Goal: Task Accomplishment & Management: Manage account settings

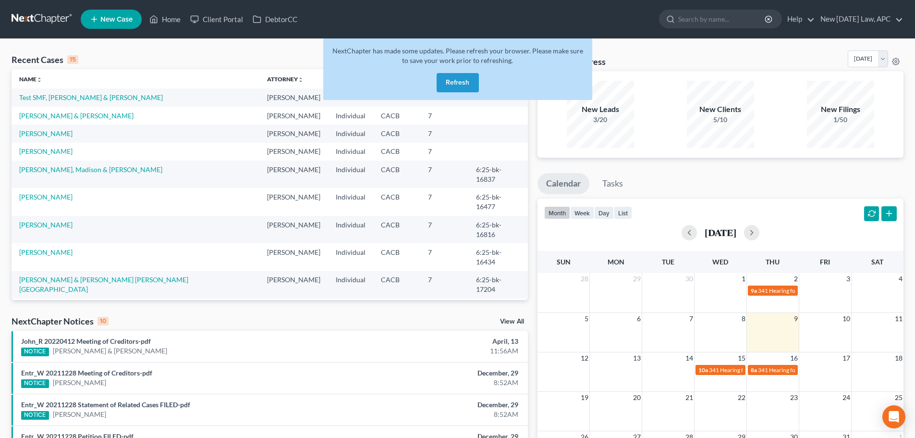
click at [466, 77] on button "Refresh" at bounding box center [458, 82] width 42 height 19
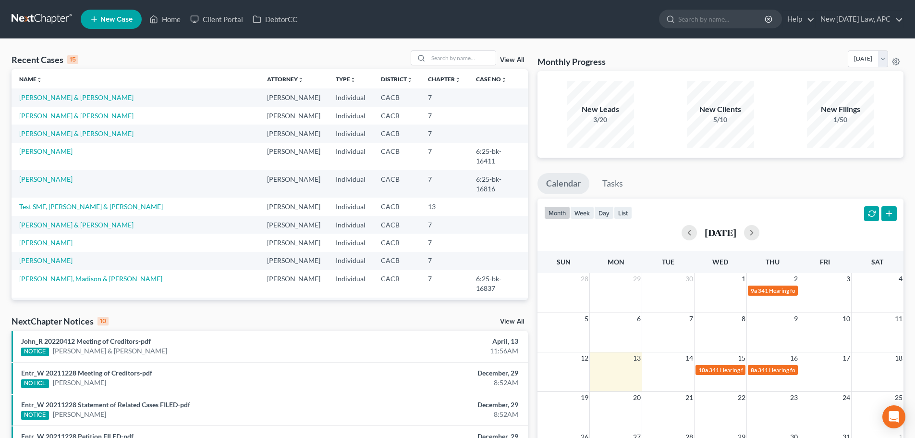
click at [511, 57] on link "View All" at bounding box center [512, 60] width 24 height 7
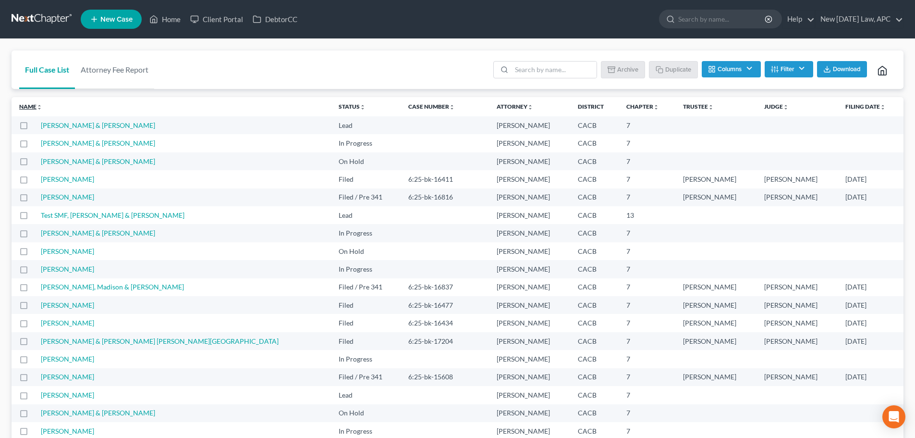
click at [31, 107] on link "Name unfold_more expand_more expand_less" at bounding box center [30, 106] width 23 height 7
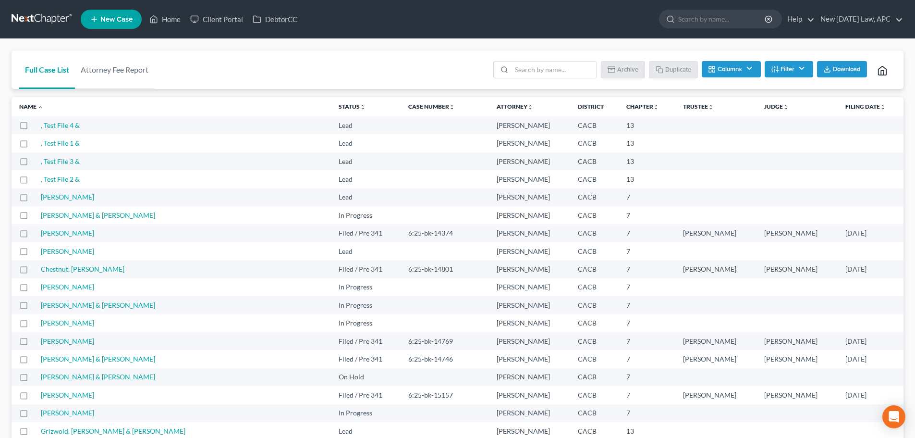
click at [841, 70] on span "Download" at bounding box center [847, 69] width 28 height 8
click at [87, 248] on link "[PERSON_NAME]" at bounding box center [67, 251] width 53 height 8
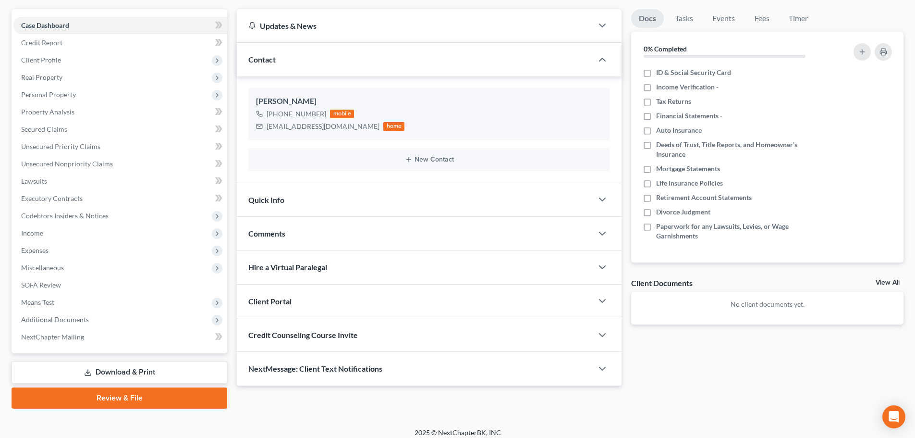
scroll to position [90, 0]
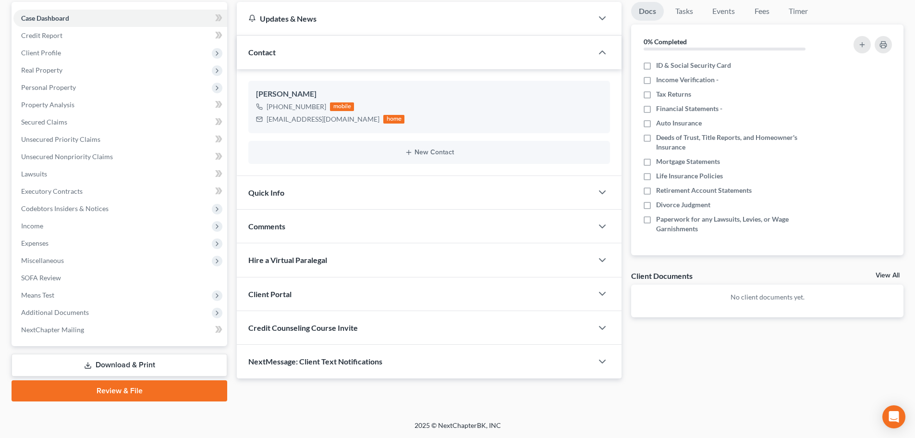
click at [379, 191] on div "Quick Info" at bounding box center [415, 192] width 356 height 33
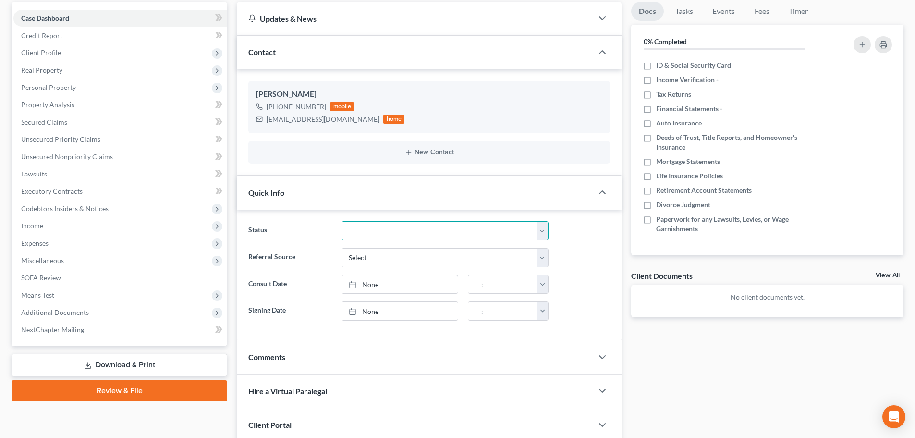
click at [395, 232] on select "Discharged Dismissed Filed / Pre 341 HOLD - Payment Plan Inactive In Progress O…" at bounding box center [444, 230] width 207 height 19
select select "5"
click at [341, 221] on select "Discharged Dismissed Filed / Pre 341 HOLD - Payment Plan Inactive In Progress O…" at bounding box center [444, 230] width 207 height 19
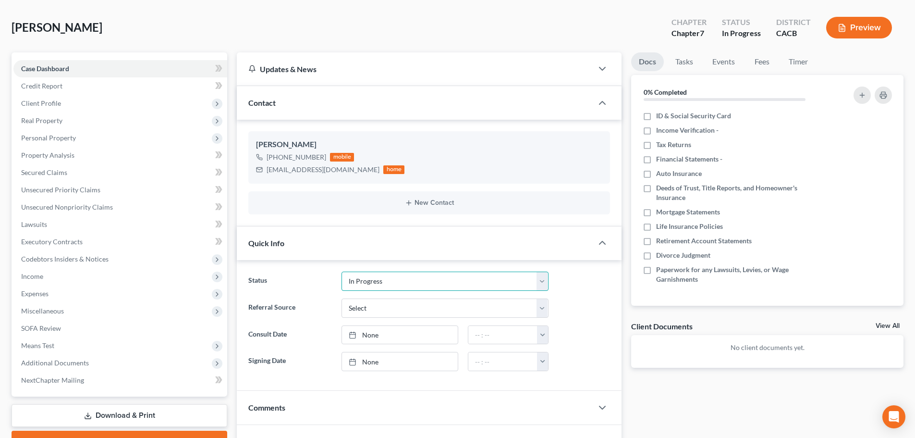
scroll to position [0, 0]
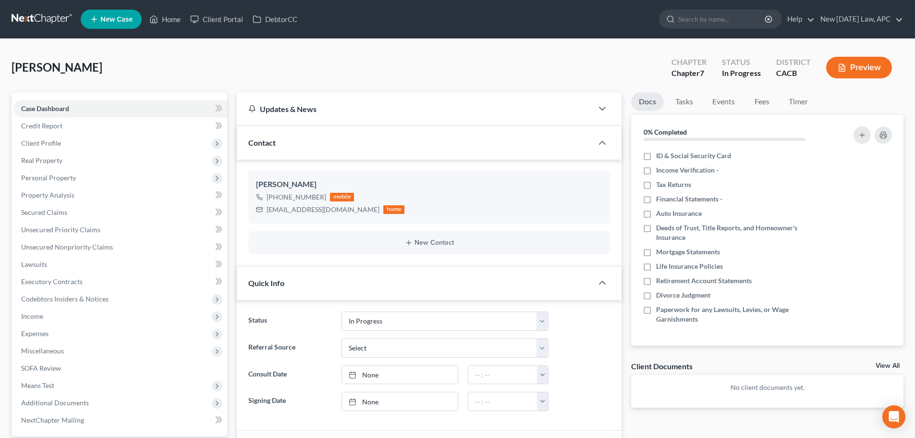
click at [50, 20] on link at bounding box center [42, 19] width 61 height 17
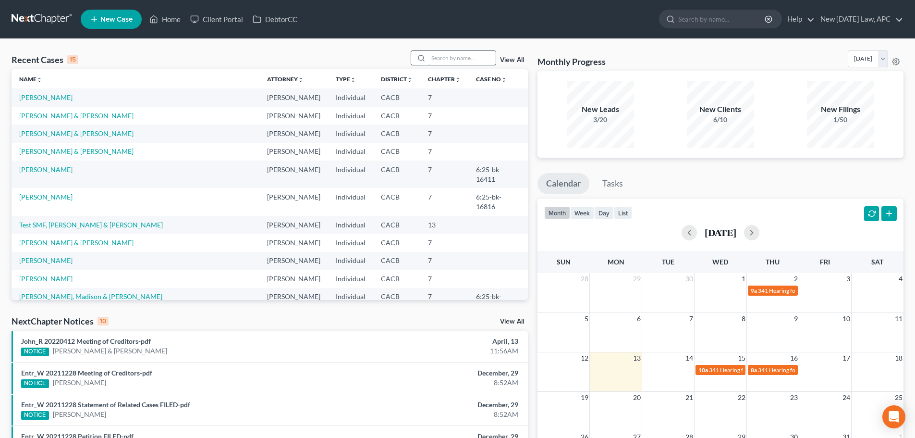
click at [462, 55] on input "search" at bounding box center [461, 58] width 67 height 14
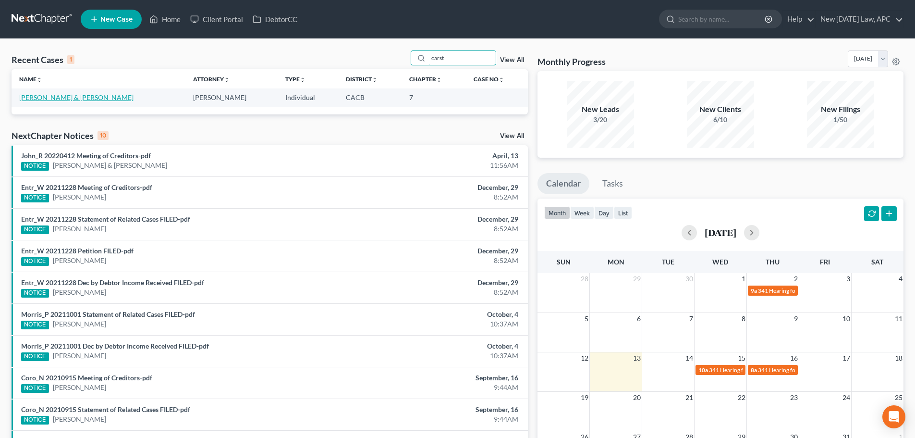
type input "carst"
click at [47, 95] on link "[PERSON_NAME] & [PERSON_NAME]" at bounding box center [76, 97] width 114 height 8
select select "6"
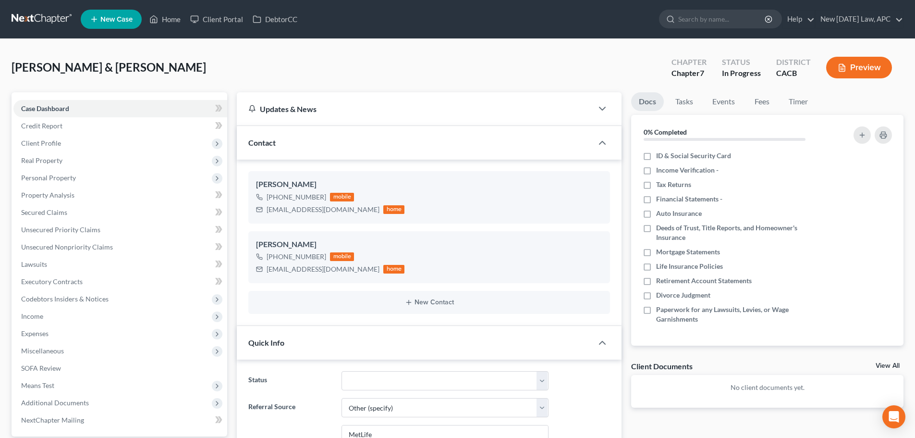
click at [27, 18] on link at bounding box center [42, 19] width 61 height 17
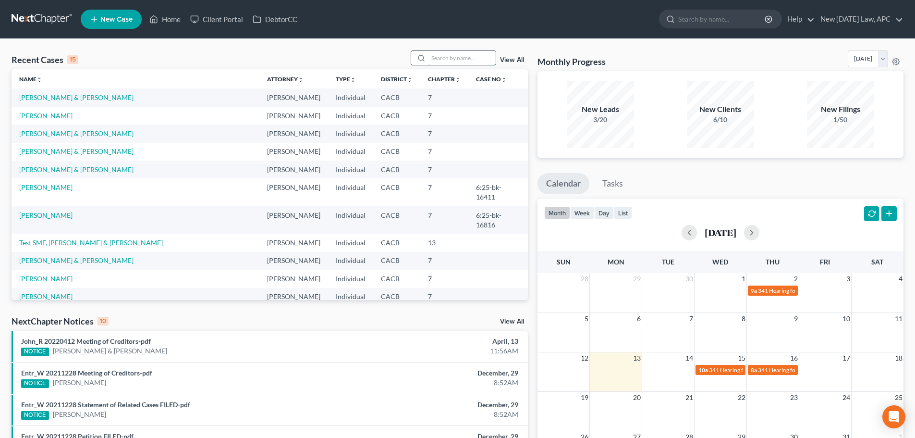
click at [453, 60] on input "search" at bounding box center [461, 58] width 67 height 14
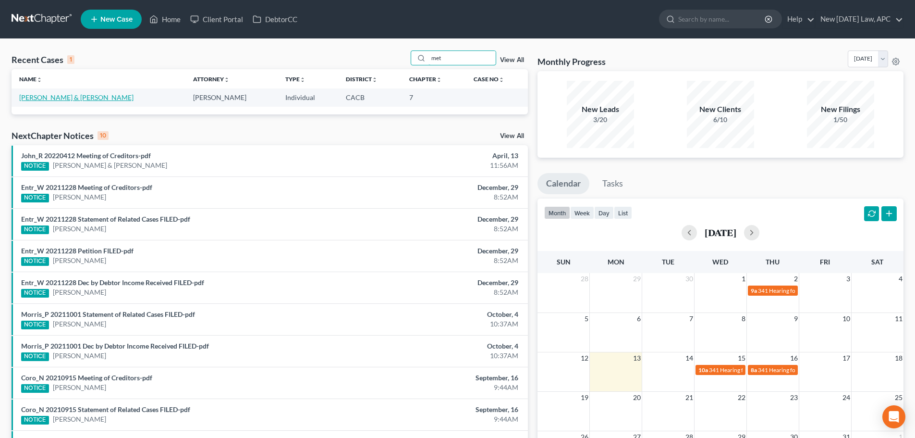
type input "met"
click at [37, 95] on link "[PERSON_NAME] & [PERSON_NAME]" at bounding box center [76, 97] width 114 height 8
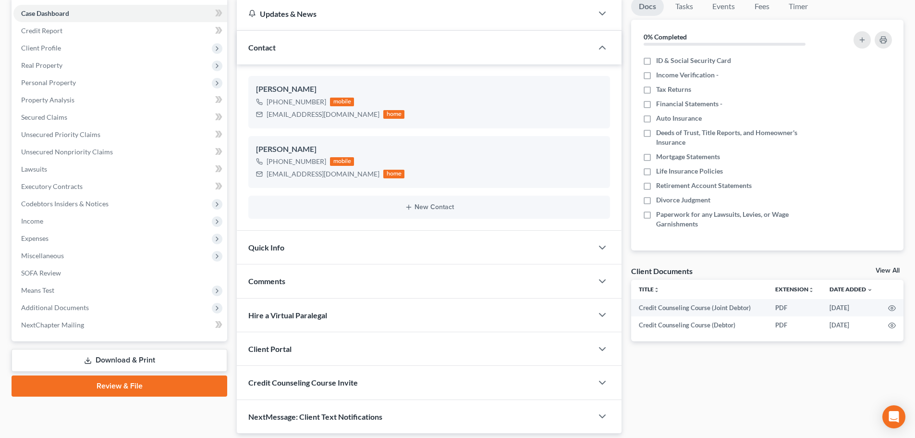
scroll to position [96, 0]
click at [406, 251] on div "Quick Info" at bounding box center [415, 246] width 356 height 33
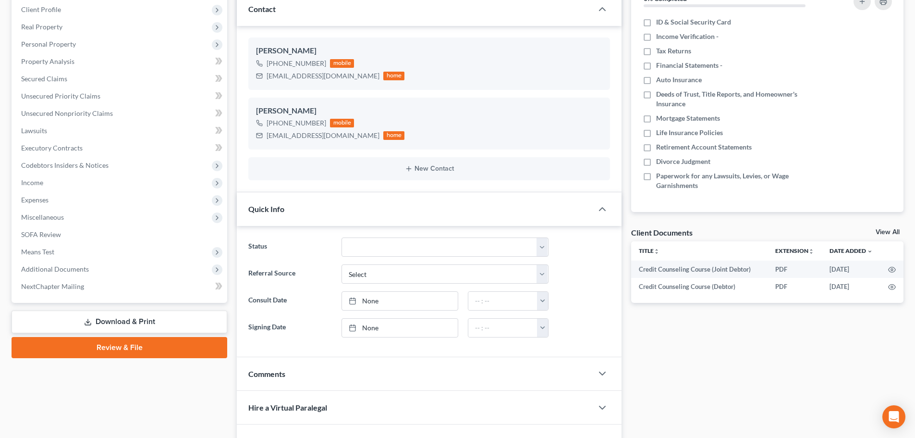
scroll to position [144, 0]
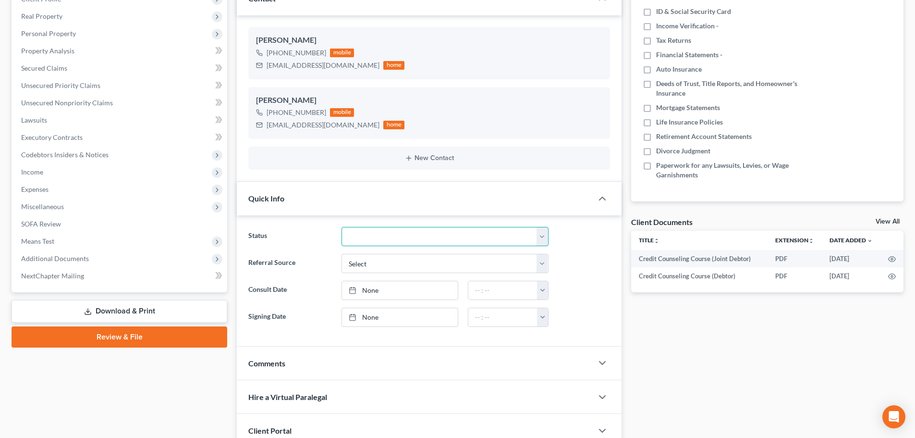
click at [397, 238] on select "Discharged Dismissed Filed / Pre 341 HOLD - Payment Plan Inactive In Progress O…" at bounding box center [444, 236] width 207 height 19
click at [388, 242] on select "Discharged Dismissed Filed / Pre 341 HOLD - Payment Plan Inactive In Progress O…" at bounding box center [444, 236] width 207 height 19
select select "5"
click at [341, 227] on select "Discharged Dismissed Filed / Pre 341 HOLD - Payment Plan Inactive In Progress O…" at bounding box center [444, 236] width 207 height 19
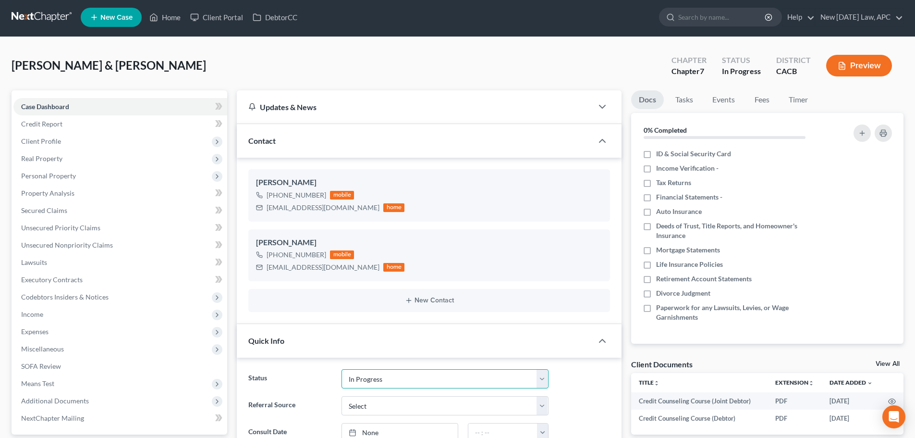
scroll to position [0, 0]
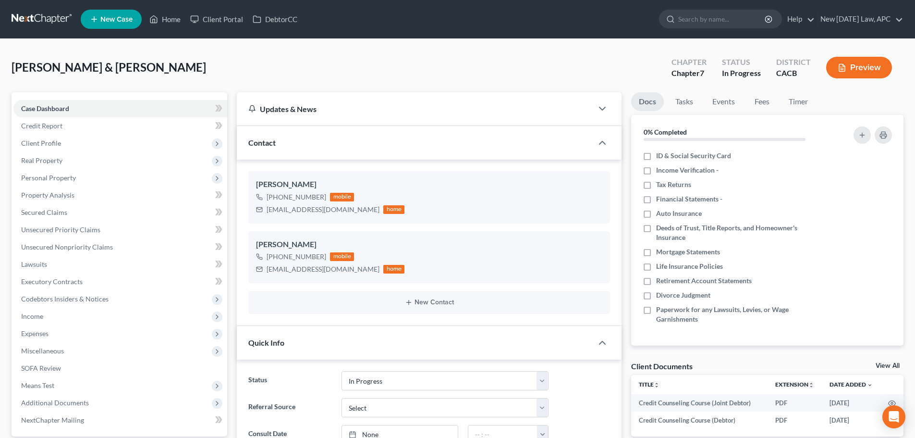
click at [33, 16] on link at bounding box center [42, 19] width 61 height 17
